Goal: Go to known website: Access a specific website the user already knows

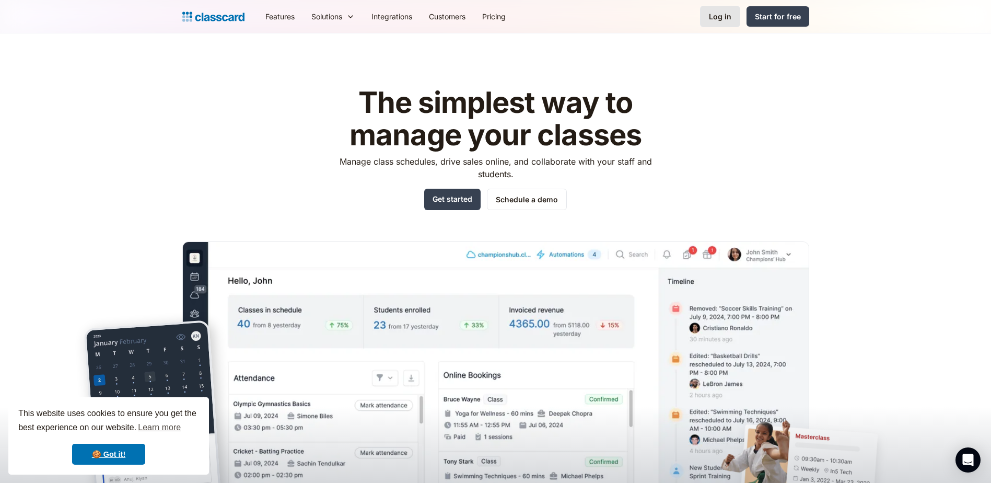
click at [726, 16] on div "Log in" at bounding box center [720, 16] width 22 height 11
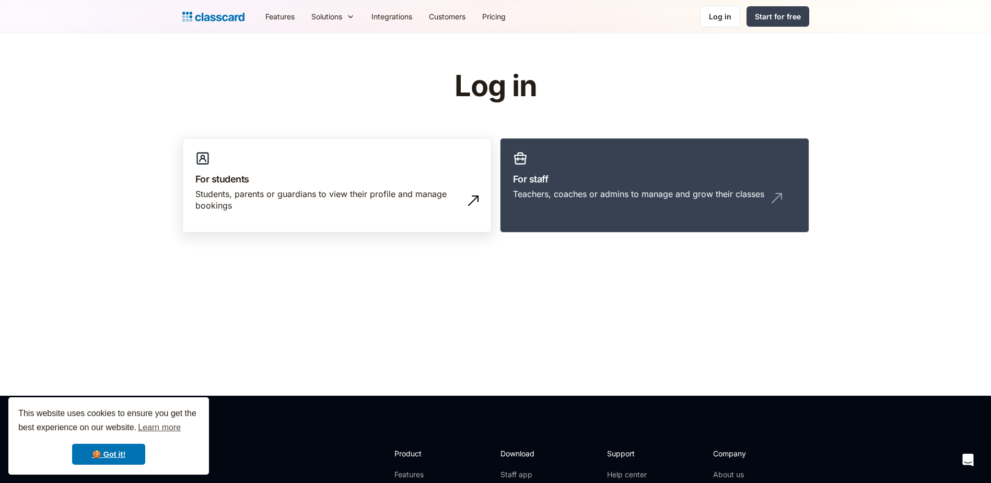
click at [347, 195] on div "Students, parents or guardians to view their profile and manage bookings" at bounding box center [326, 200] width 262 height 24
